Goal: Find specific page/section: Find specific page/section

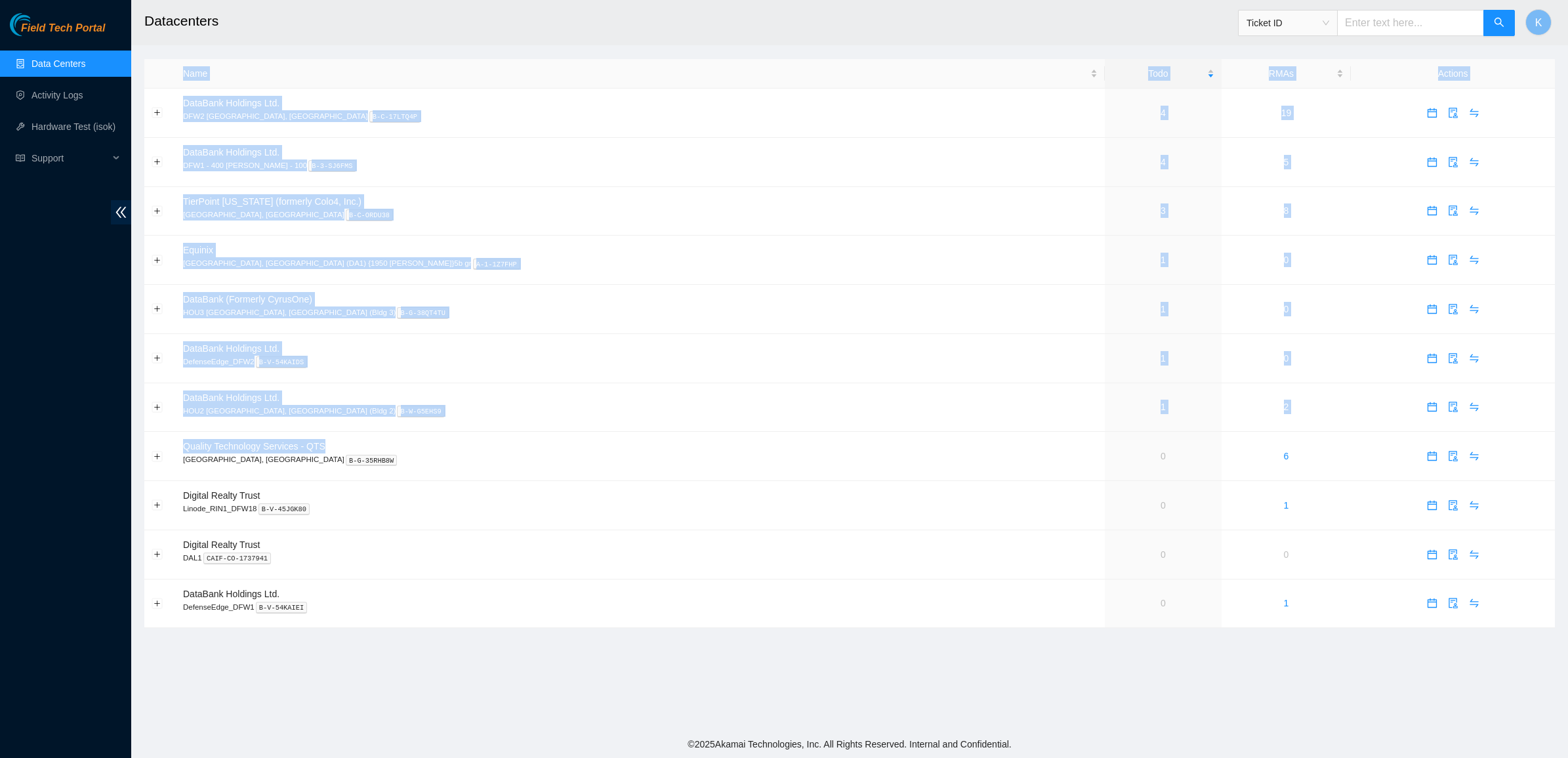
drag, startPoint x: 894, startPoint y: 446, endPoint x: 1253, endPoint y: 649, distance: 412.4
click at [1260, 665] on main "Datacenters Ticket ID K Name Todo RMAs Actions DataBank Holdings Ltd. DFW2 [GEO…" at bounding box center [850, 366] width 1438 height 731
click at [1236, 611] on td "1" at bounding box center [1286, 604] width 129 height 49
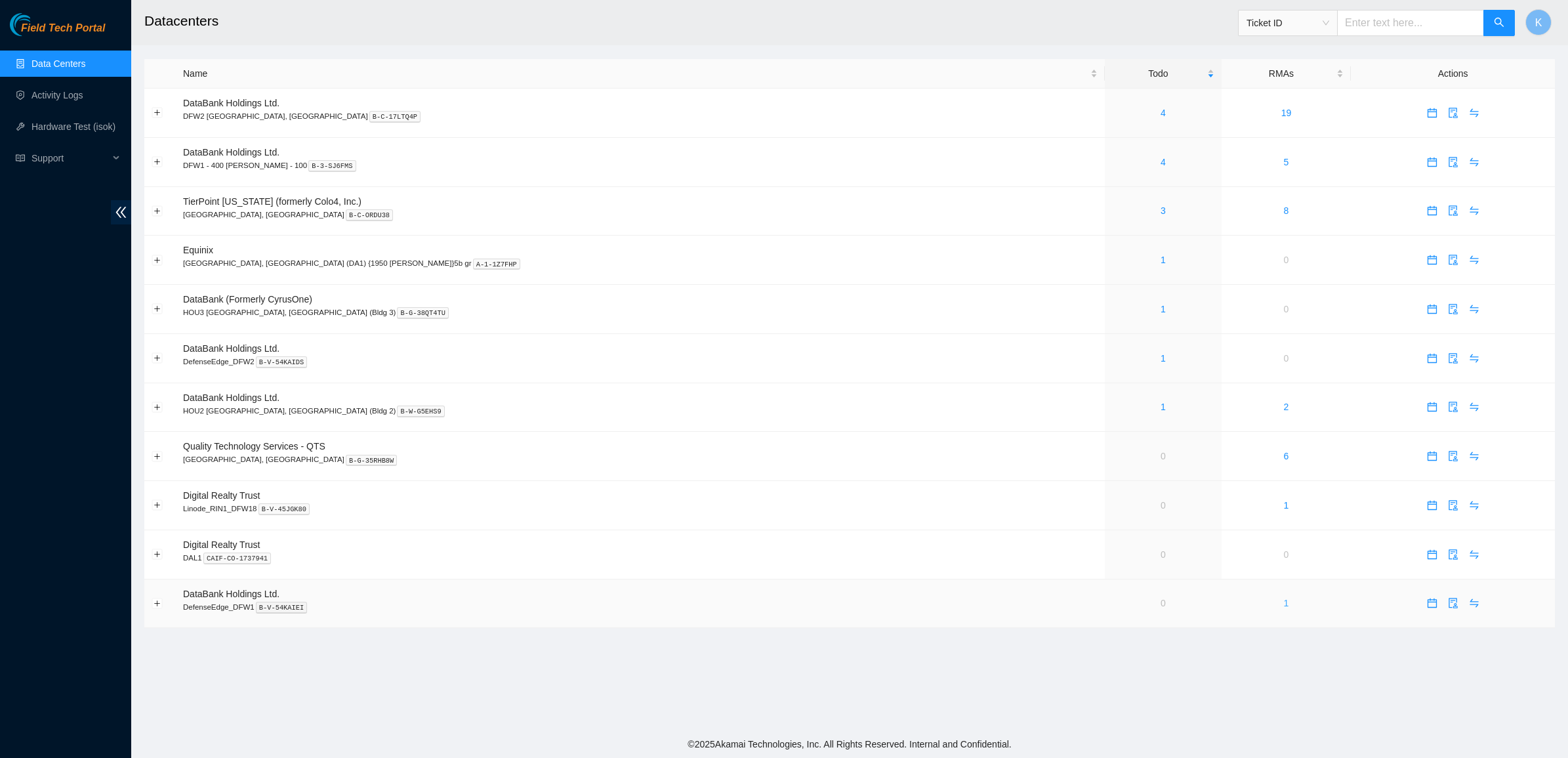
click at [1284, 608] on link "1" at bounding box center [1286, 603] width 5 height 11
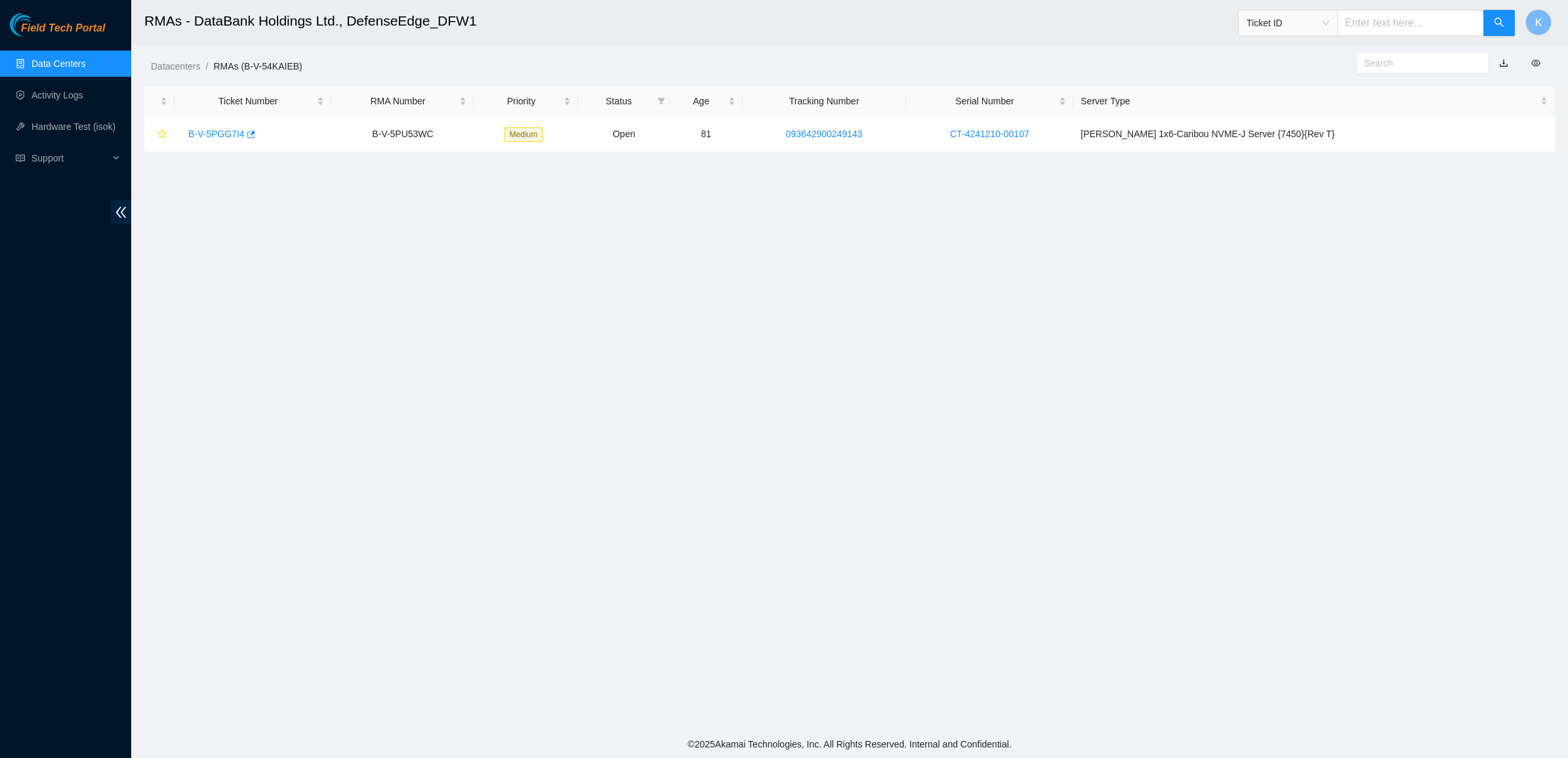
click at [35, 66] on link "Data Centers" at bounding box center [59, 63] width 54 height 11
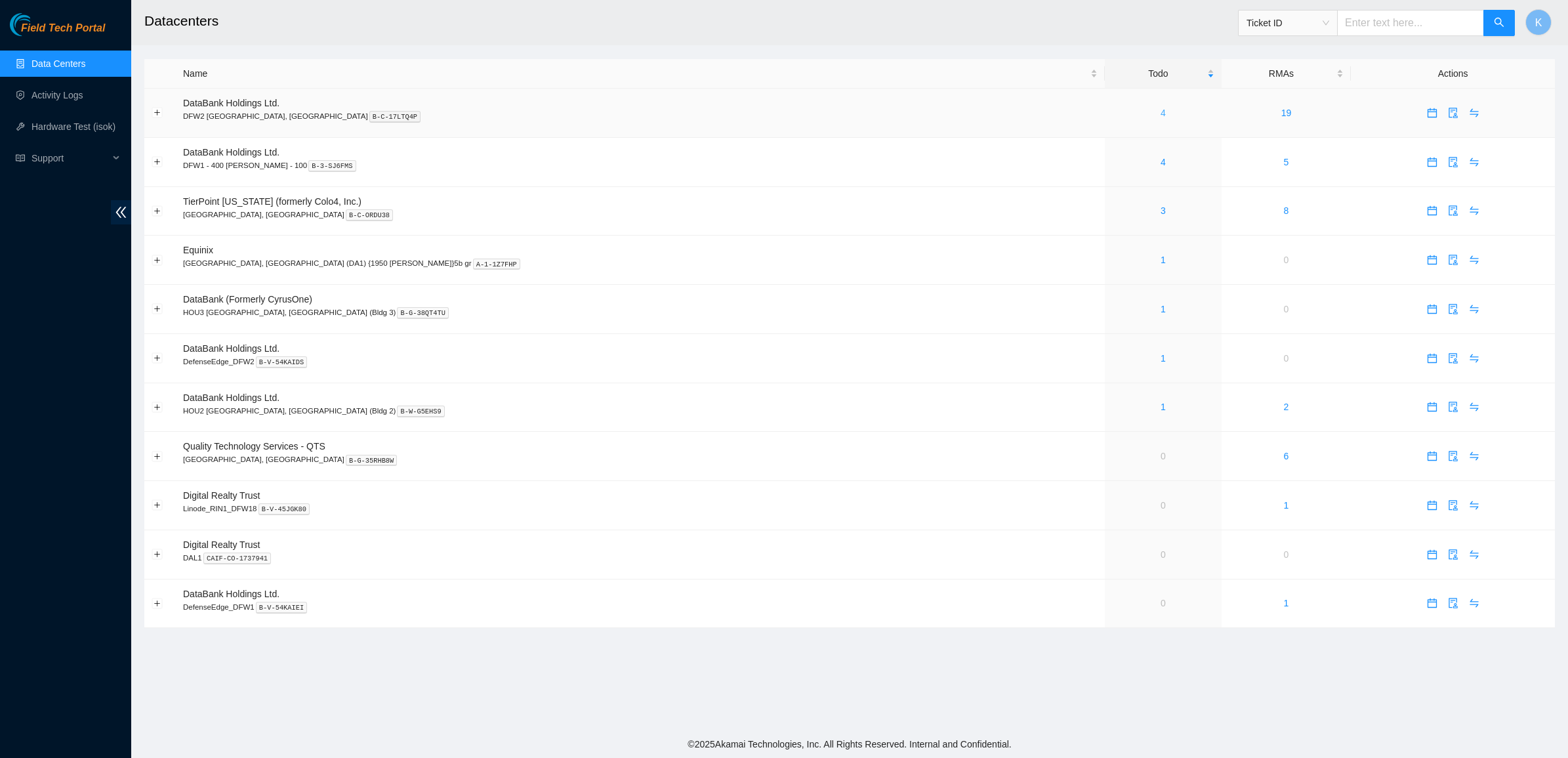
click at [1161, 113] on link "4" at bounding box center [1163, 112] width 5 height 11
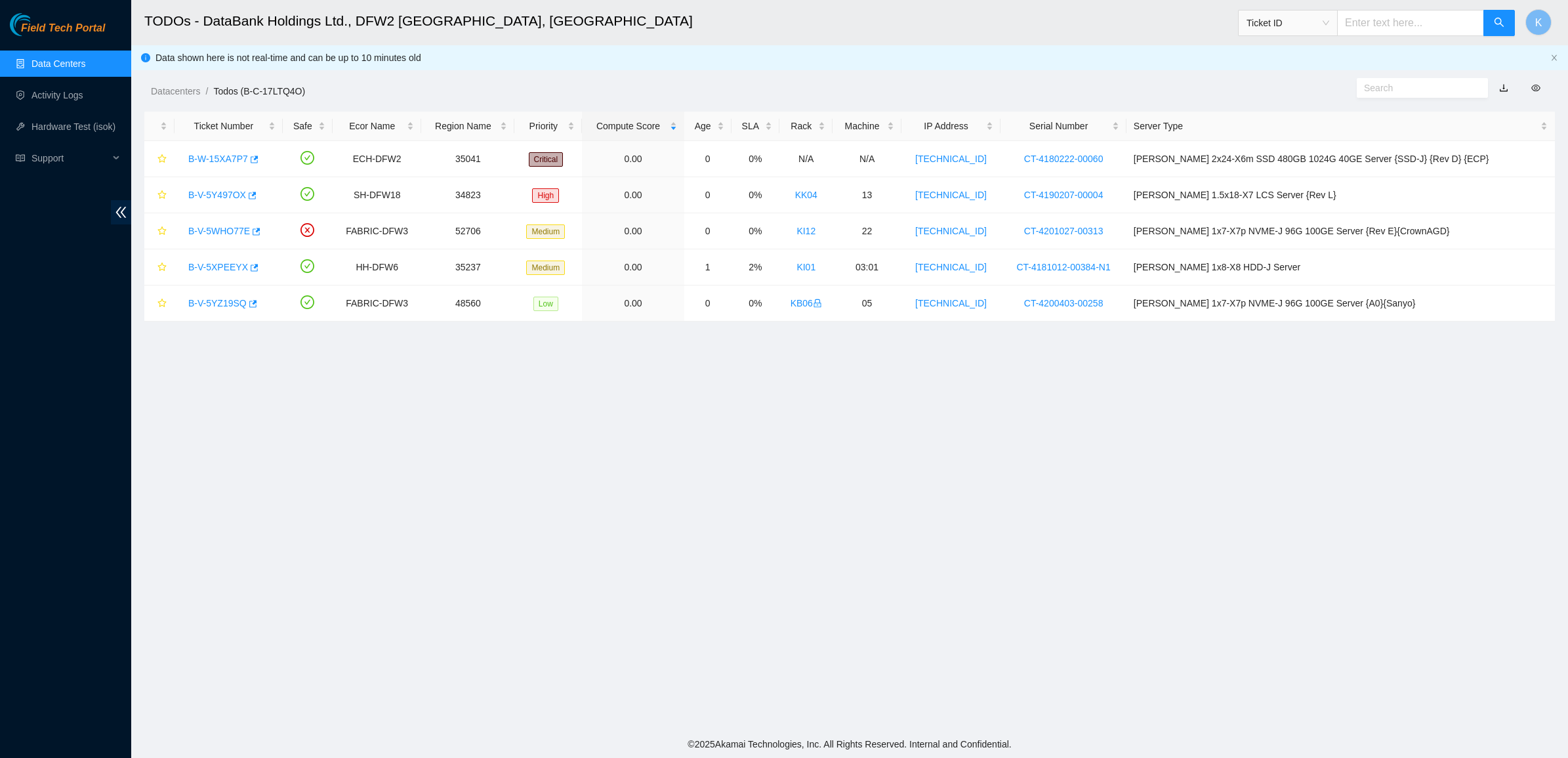
click at [84, 67] on link "Data Centers" at bounding box center [59, 63] width 54 height 11
